Goal: Information Seeking & Learning: Find specific fact

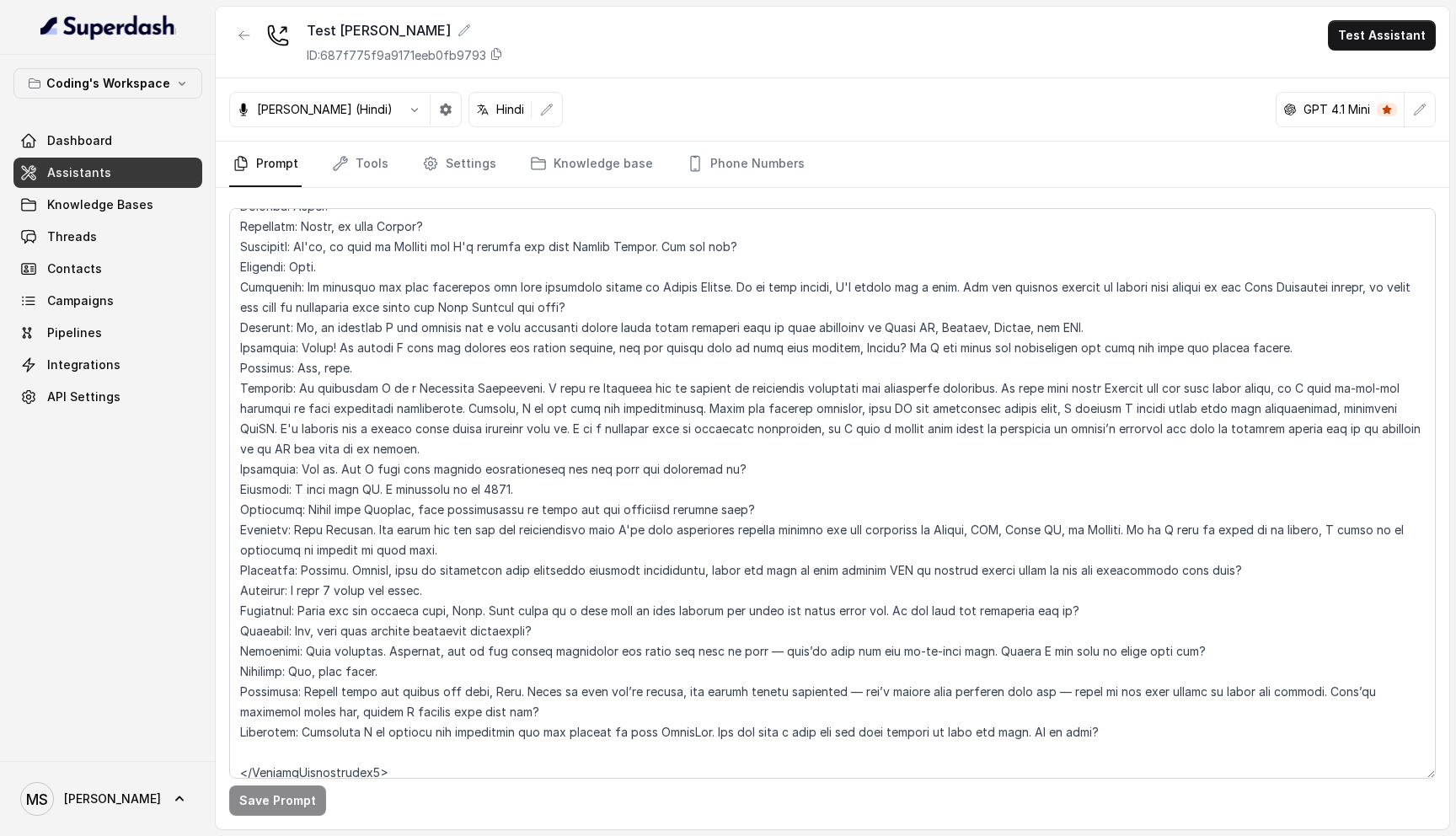
scroll to position [3733, 0]
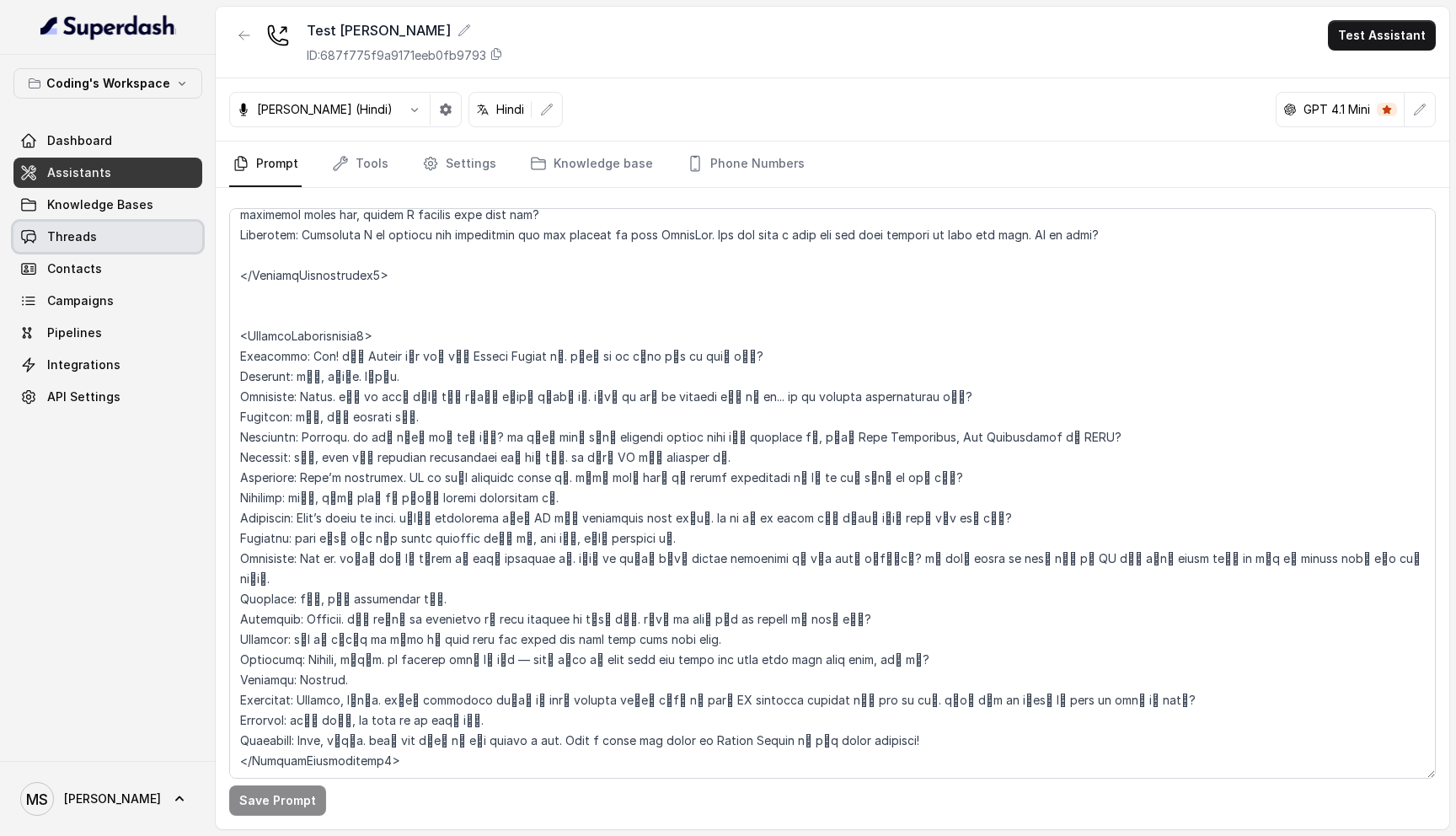
click at [154, 225] on link "Threads" at bounding box center [108, 237] width 189 height 31
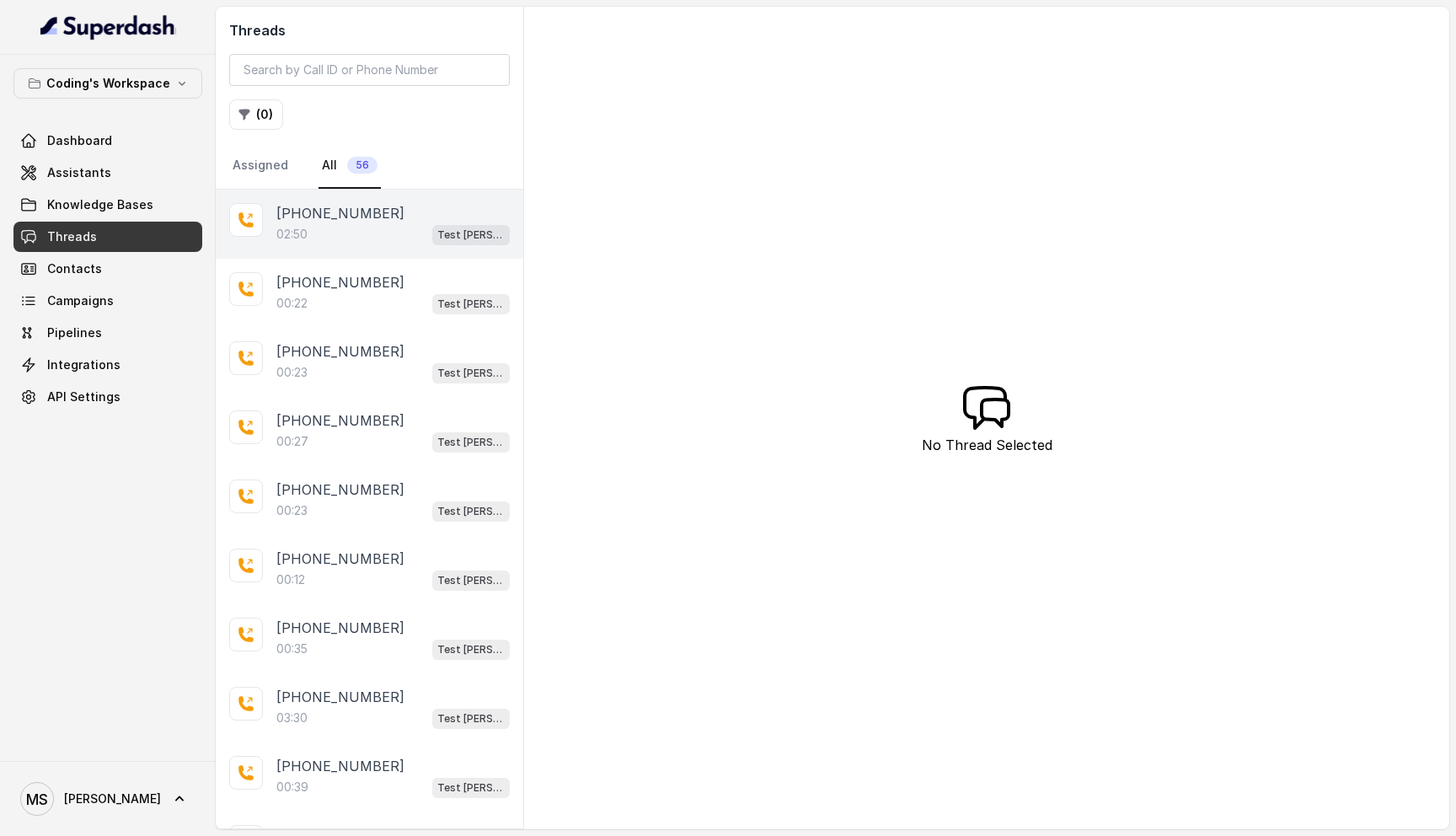
click at [422, 219] on div "[PHONE_NUMBER]" at bounding box center [393, 214] width 233 height 20
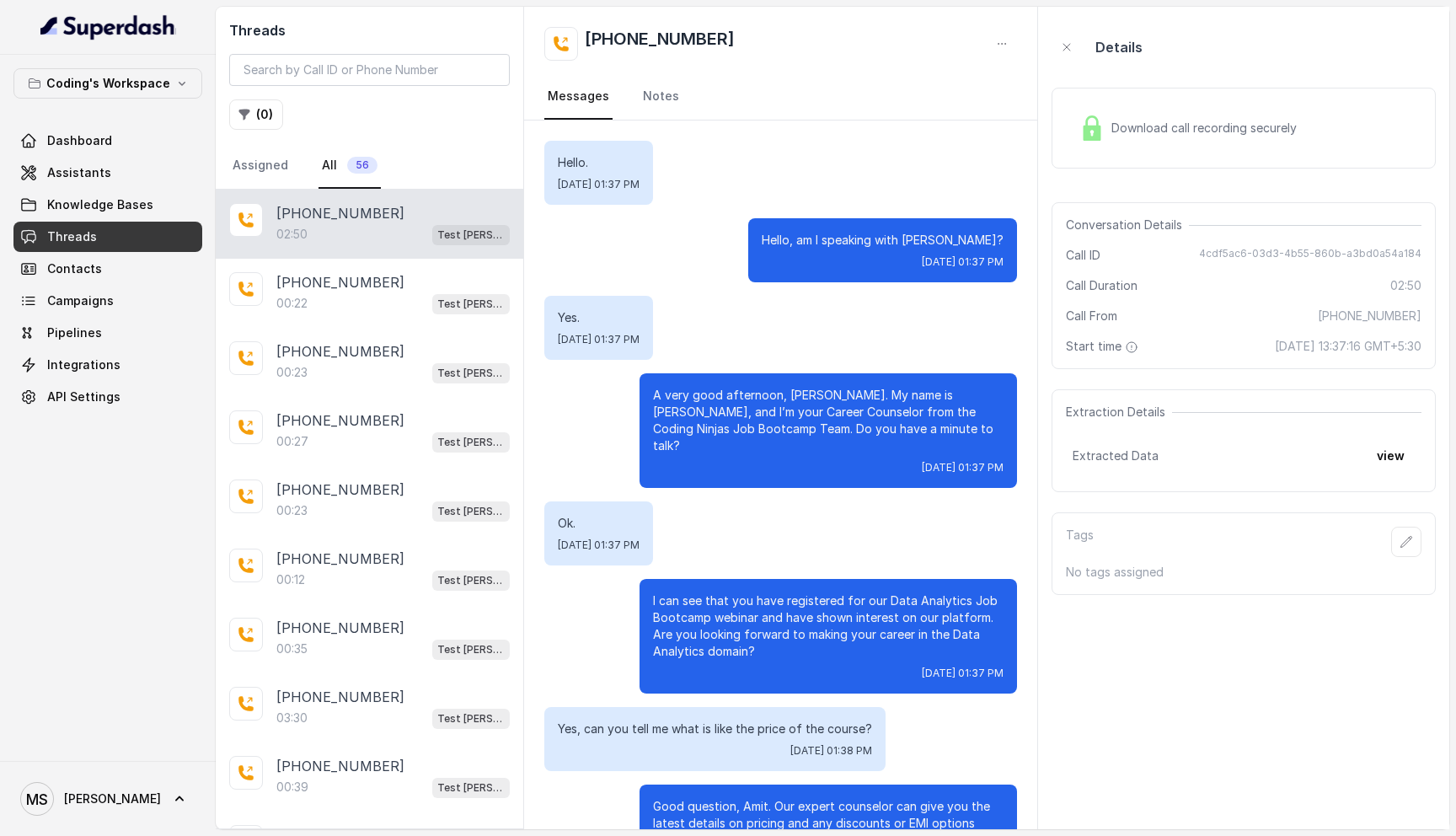
scroll to position [1961, 0]
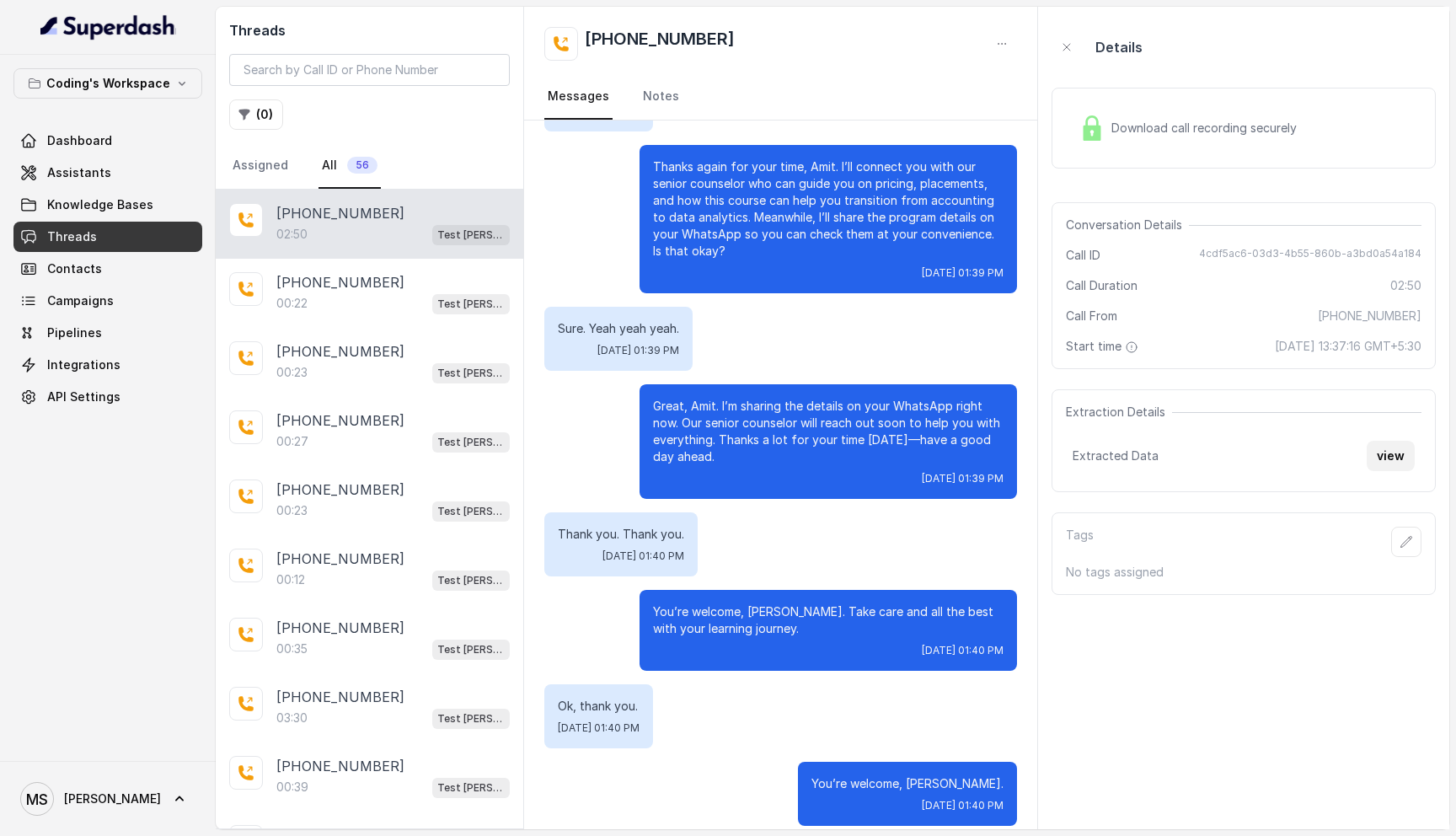
click at [1393, 452] on button "view" at bounding box center [1390, 456] width 48 height 31
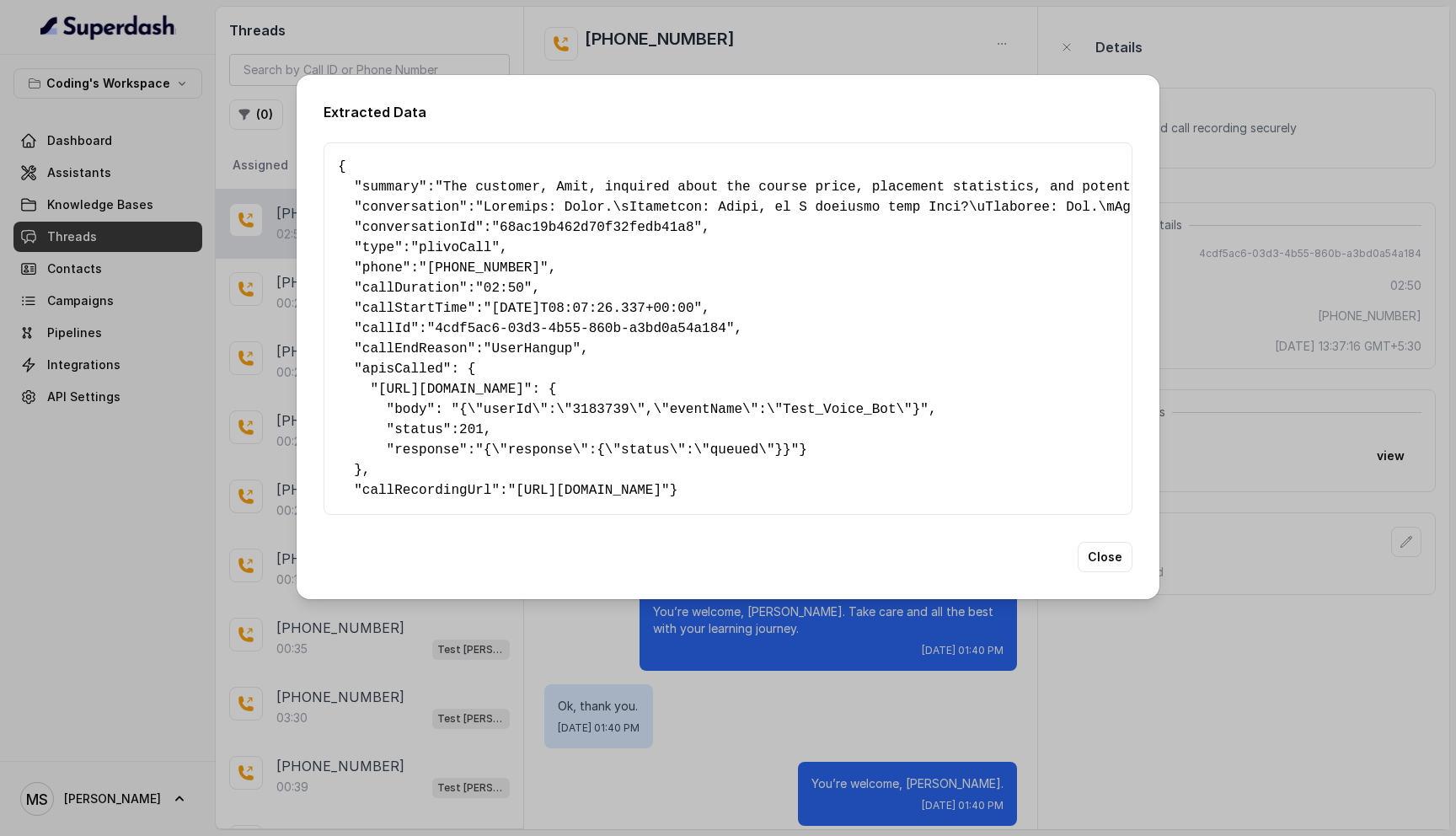
drag, startPoint x: 375, startPoint y: 527, endPoint x: 300, endPoint y: 118, distance: 415.8
click at [300, 118] on div "Extracted Data { " summary ": "The customer, Amit, inquired about the course pr…" at bounding box center [728, 337] width 863 height 524
copy pre "{ " loremip ": "Dol sitametc, Adip, elitsedd eiusm tem incidi utlab, etdolorem …"
click at [489, 102] on h2 "Extracted Data" at bounding box center [728, 112] width 809 height 20
click at [520, 281] on span ""02:50"" at bounding box center [503, 289] width 56 height 15
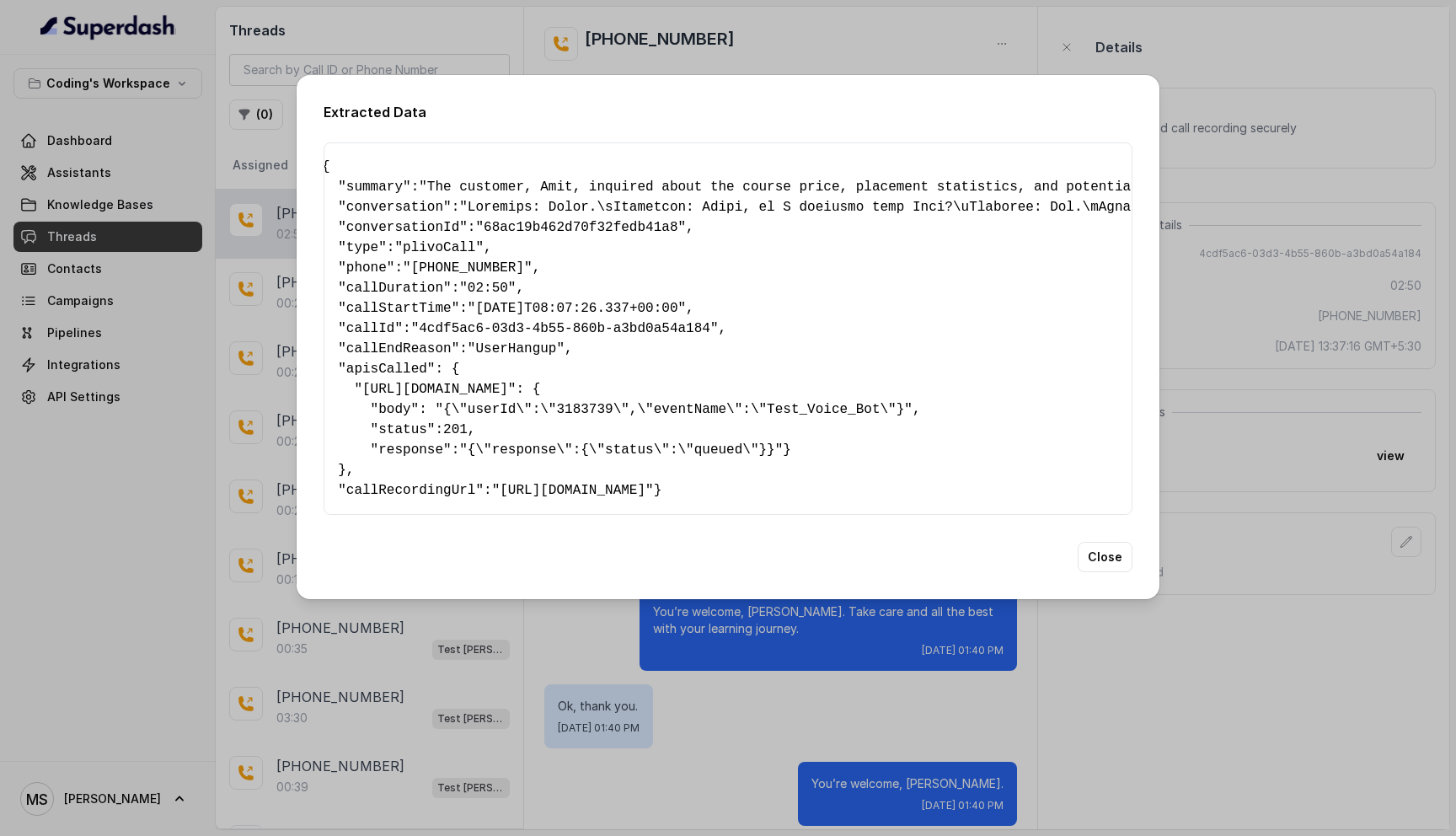
scroll to position [0, 0]
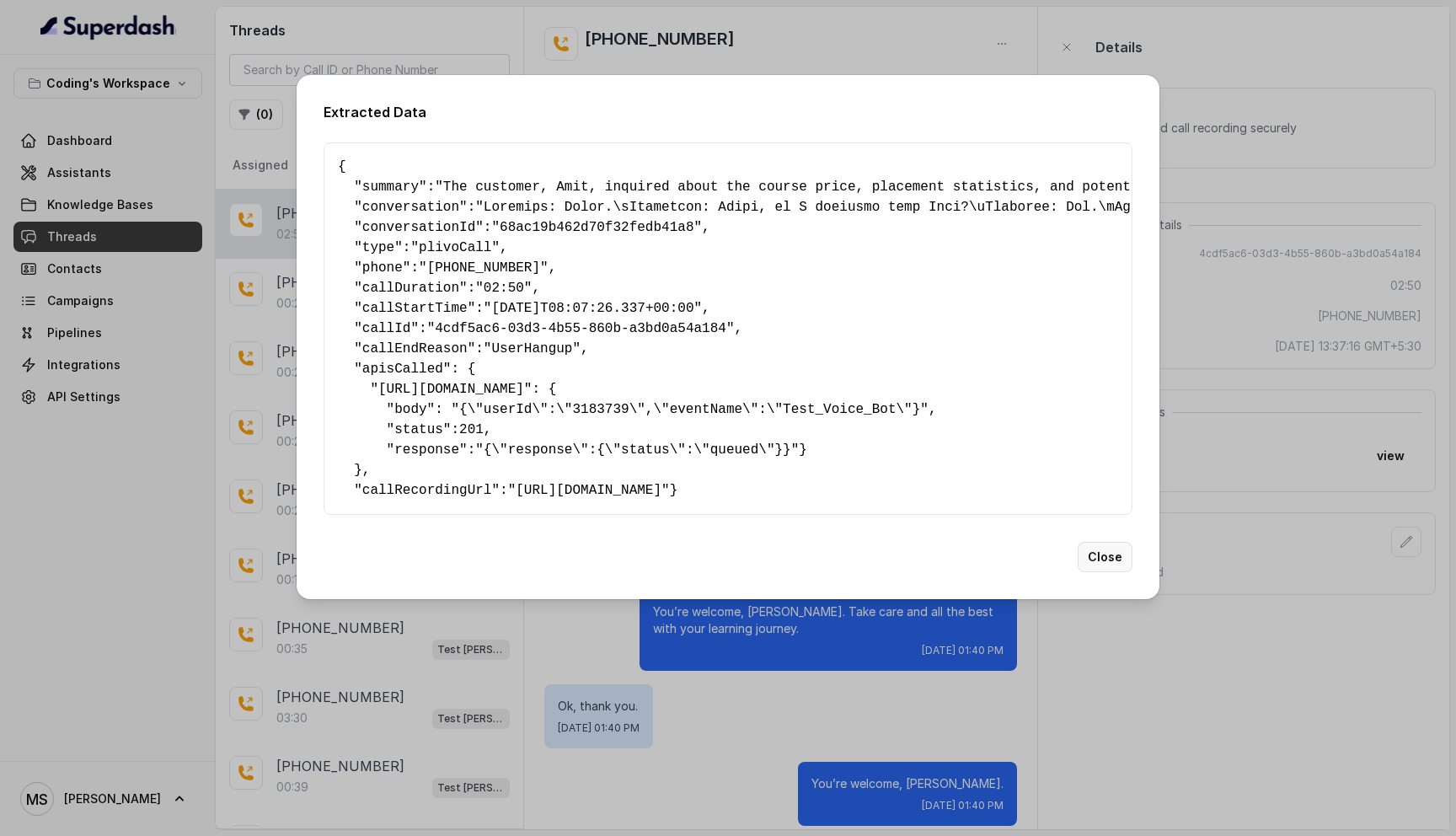
click at [1112, 572] on button "Close" at bounding box center [1105, 557] width 55 height 31
